Goal: Information Seeking & Learning: Learn about a topic

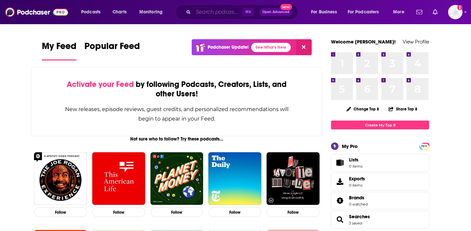
click at [203, 15] on input "Search podcasts, credits, & more..." at bounding box center [217, 12] width 49 height 10
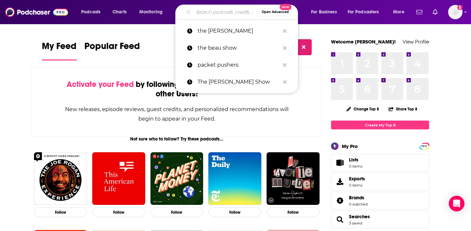
type input "a"
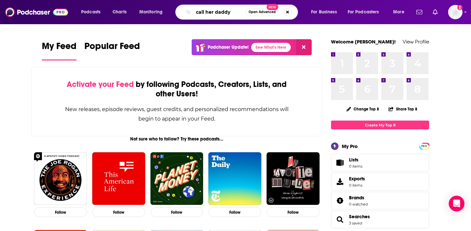
type input "call her daddy"
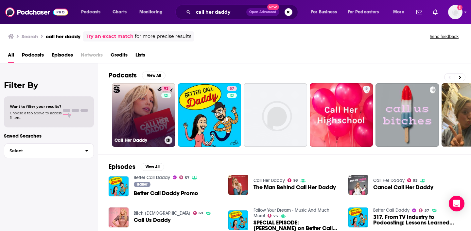
click at [127, 122] on link "93 Call Her Daddy" at bounding box center [143, 114] width 63 height 63
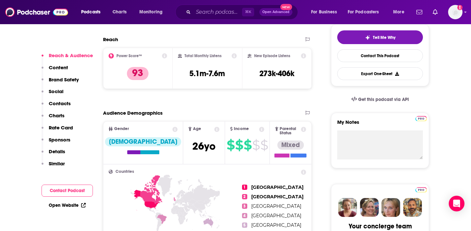
scroll to position [152, 0]
click at [67, 102] on p "Contacts" at bounding box center [60, 103] width 22 height 6
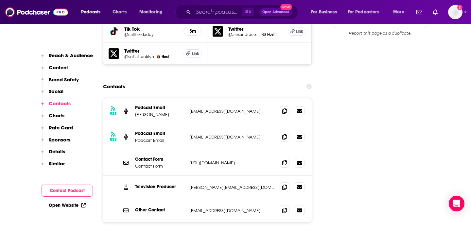
scroll to position [833, 0]
